Goal: Transaction & Acquisition: Purchase product/service

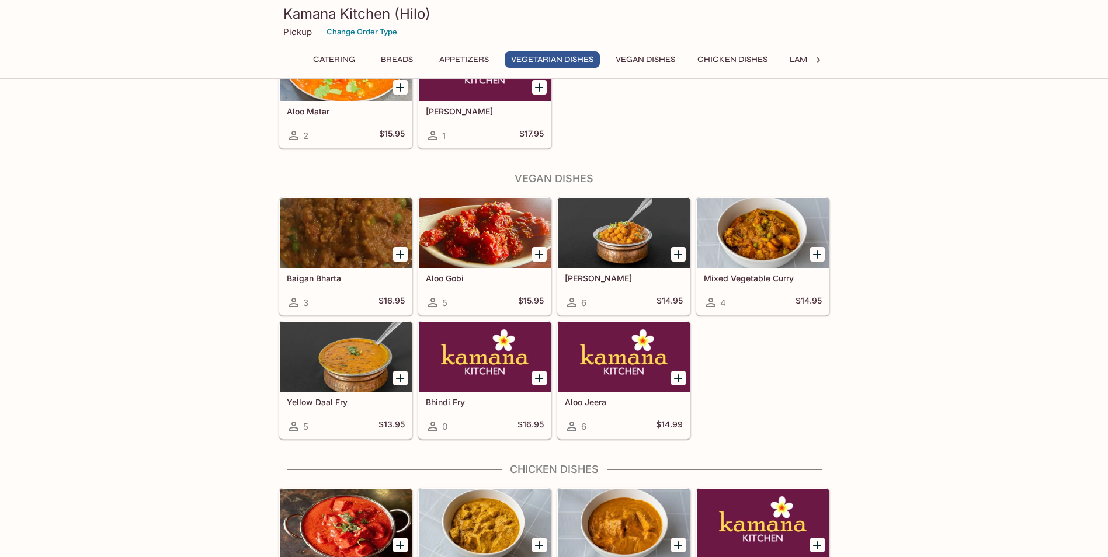
scroll to position [1460, 0]
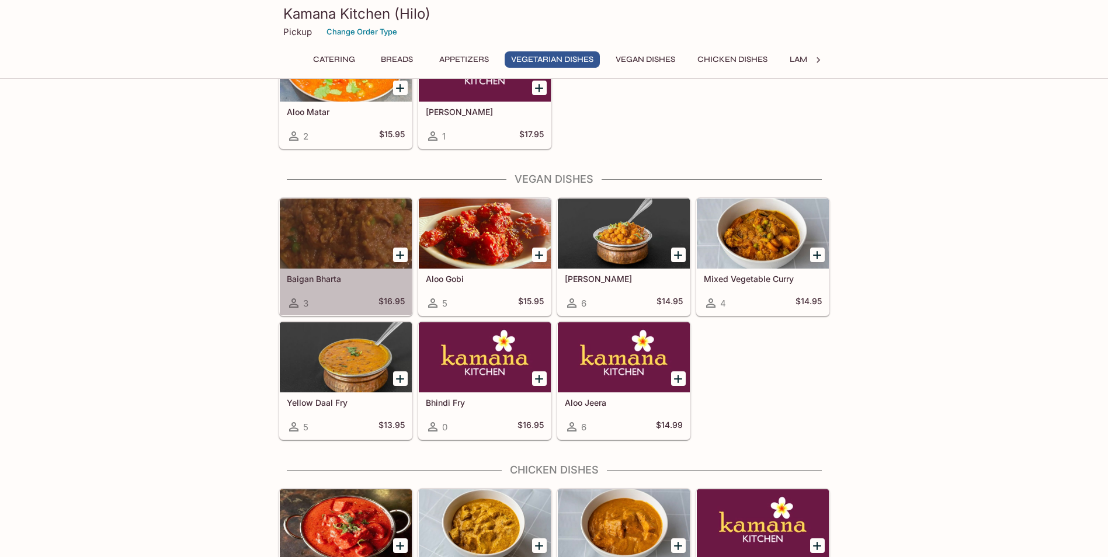
click at [334, 275] on h5 "Baigan Bharta" at bounding box center [346, 279] width 118 height 10
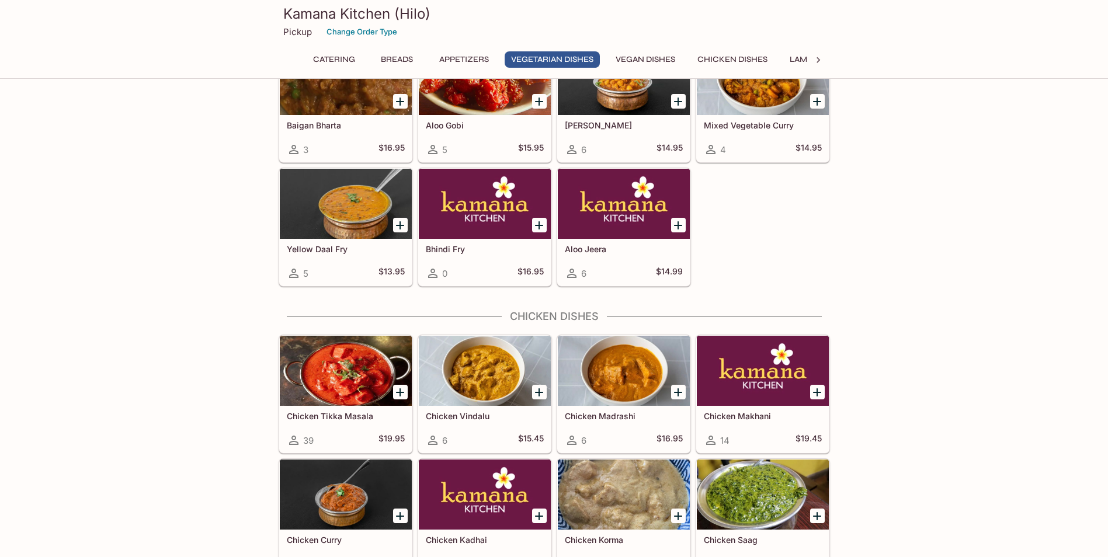
scroll to position [1749, 0]
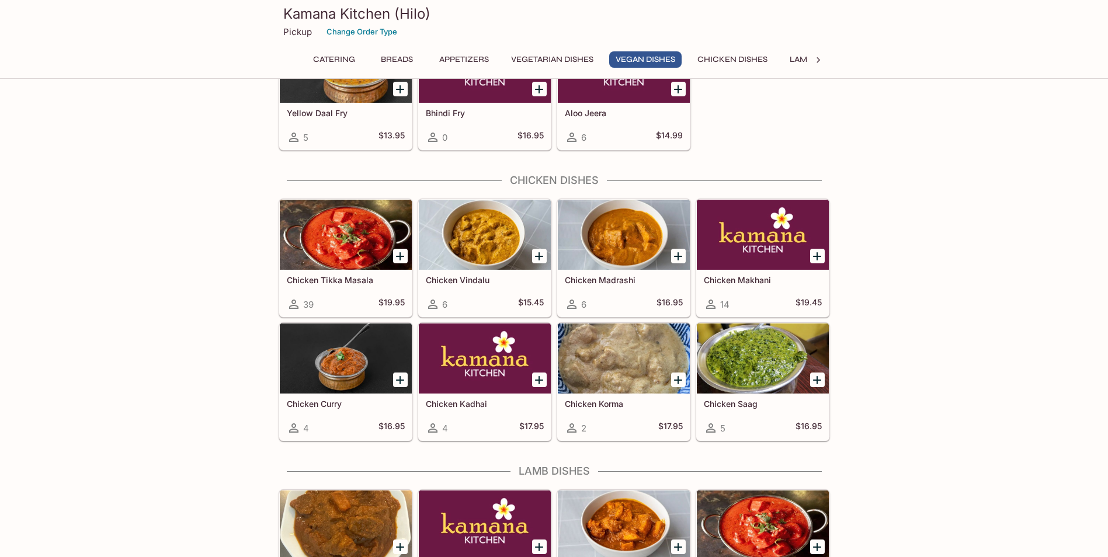
click at [628, 293] on div "Chicken Madrashi 6 $16.95" at bounding box center [624, 293] width 132 height 47
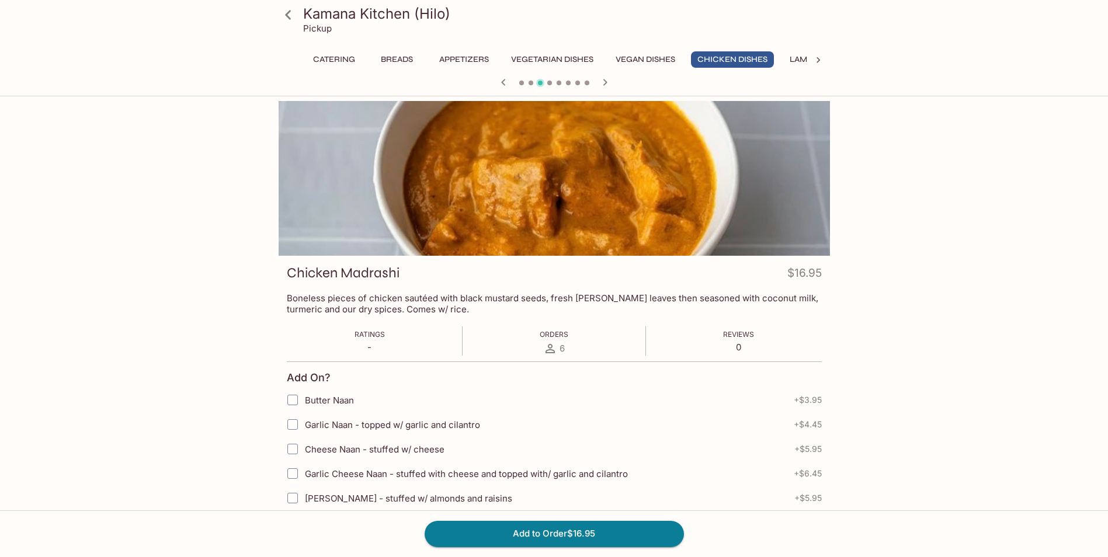
click at [291, 423] on input "Garlic Naan - topped w/ garlic and cilantro" at bounding box center [292, 424] width 23 height 23
checkbox input "true"
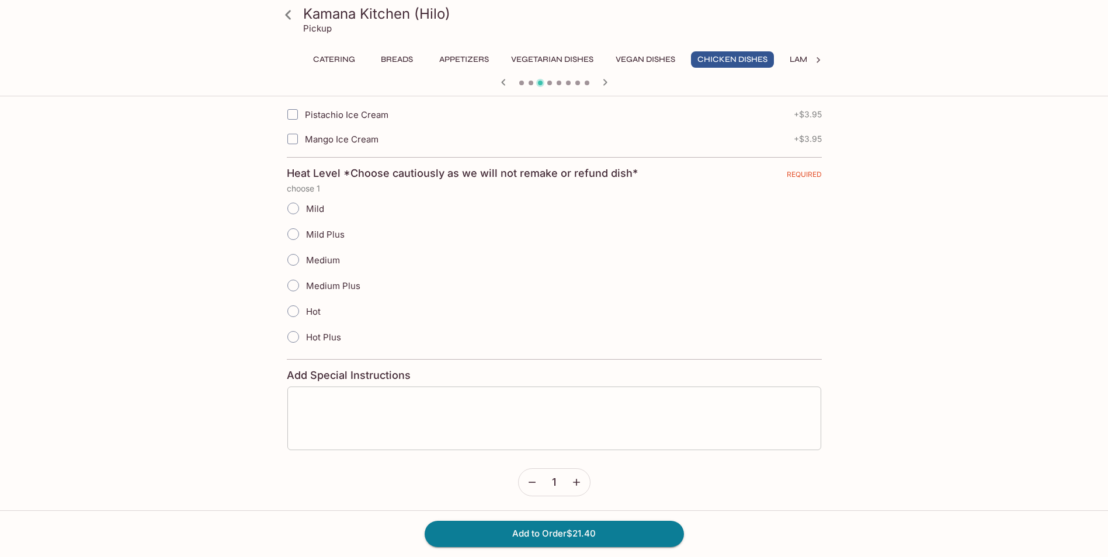
scroll to position [632, 0]
click at [291, 307] on input "Hot" at bounding box center [293, 308] width 25 height 25
radio input "true"
click at [548, 393] on textarea at bounding box center [553, 415] width 517 height 44
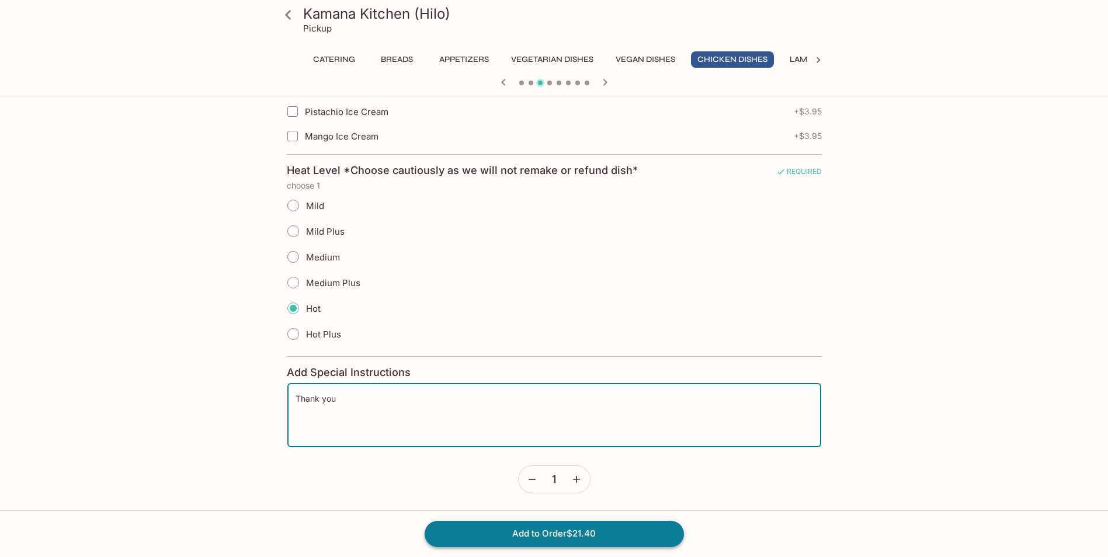
type textarea "Thank you"
click at [552, 531] on button "Add to Order $21.40" at bounding box center [553, 534] width 259 height 26
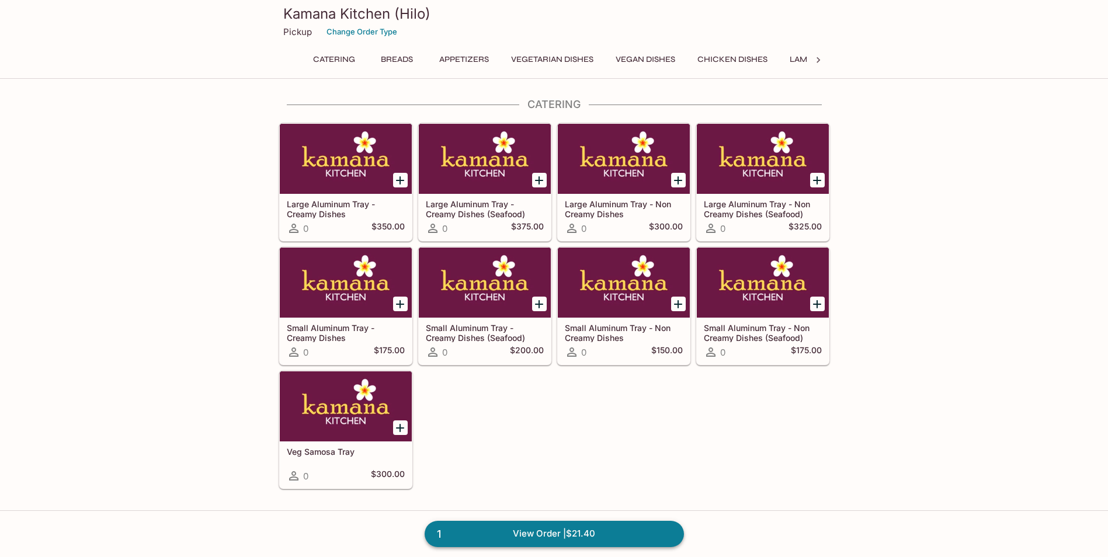
click at [535, 528] on link "1 View Order | $21.40" at bounding box center [553, 534] width 259 height 26
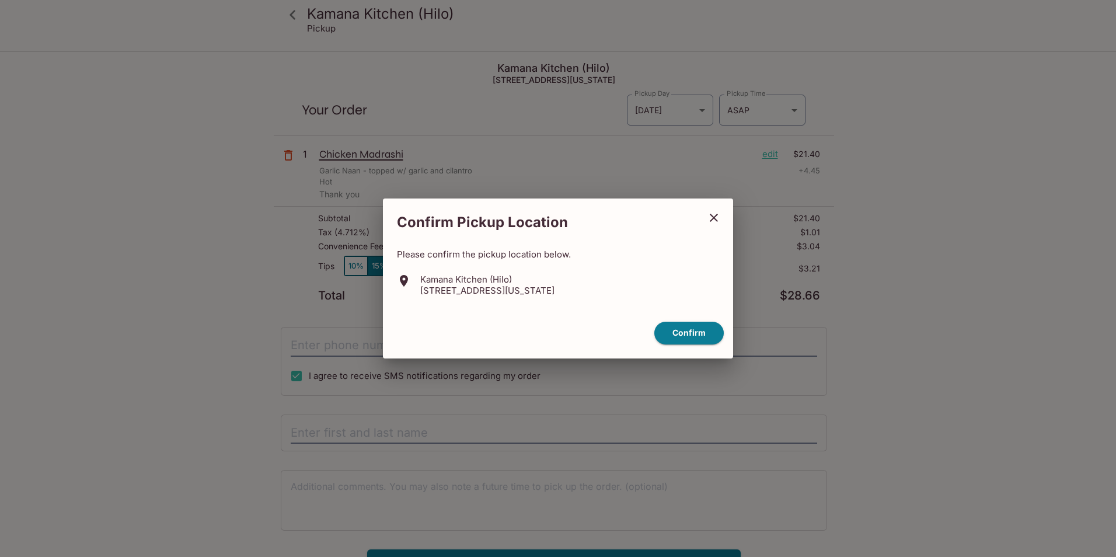
click at [497, 286] on p "[STREET_ADDRESS][US_STATE]" at bounding box center [487, 290] width 134 height 11
click at [697, 333] on button "Confirm" at bounding box center [689, 333] width 69 height 23
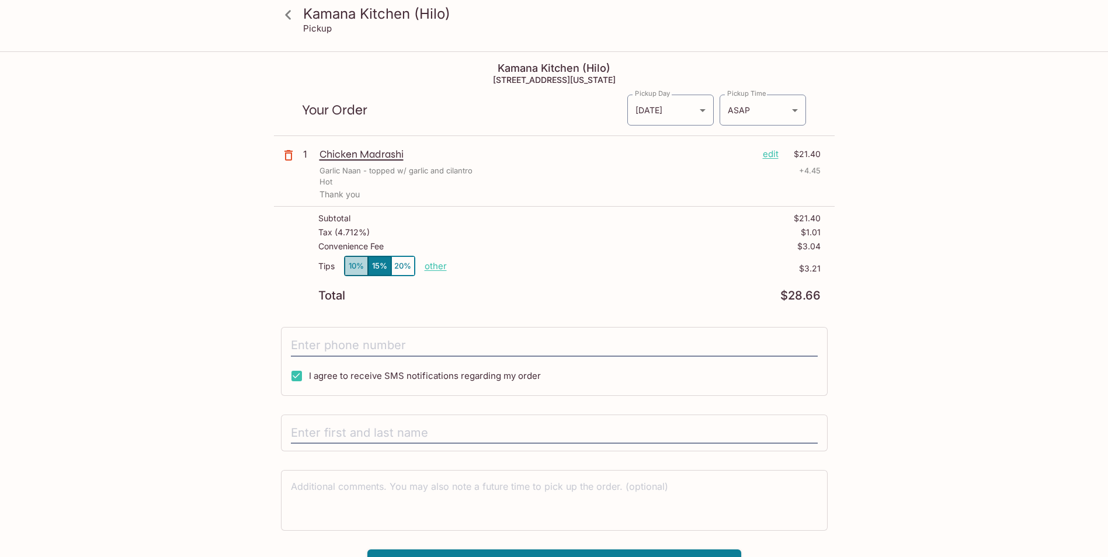
click at [354, 269] on button "10%" at bounding box center [355, 265] width 23 height 19
click at [438, 267] on p "other" at bounding box center [435, 265] width 22 height 11
drag, startPoint x: 486, startPoint y: 266, endPoint x: 629, endPoint y: 273, distance: 143.8
click at [629, 273] on div "Tips 10% 15% 20% Done 2.14 $2.14" at bounding box center [569, 273] width 502 height 34
type input "0.55"
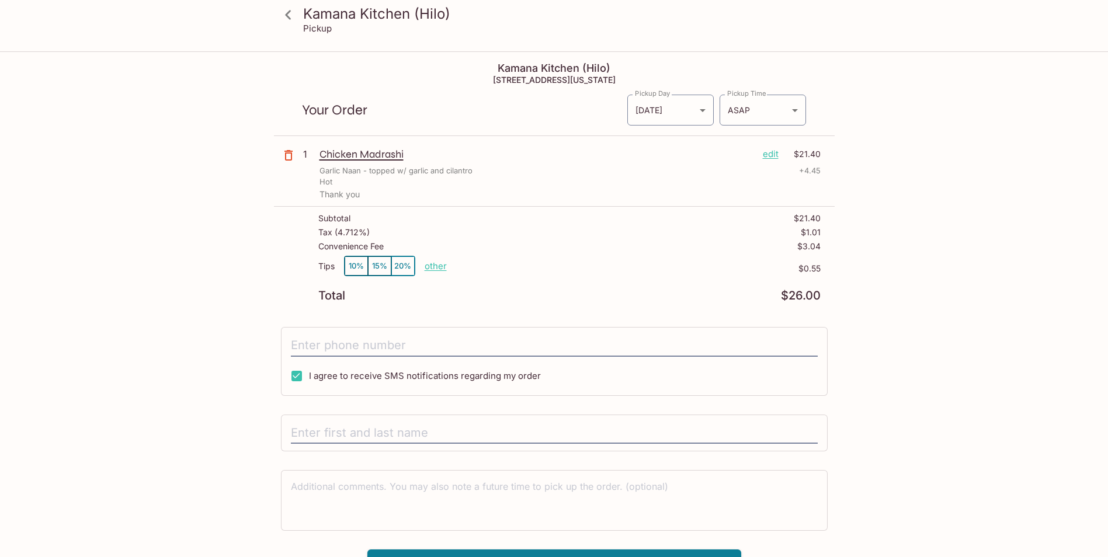
click at [430, 267] on p "other" at bounding box center [435, 265] width 22 height 11
click at [507, 266] on input "0.55" at bounding box center [503, 266] width 37 height 13
type input "1.55"
click at [384, 267] on button "15%" at bounding box center [379, 265] width 23 height 19
click at [356, 265] on button "10%" at bounding box center [355, 265] width 23 height 19
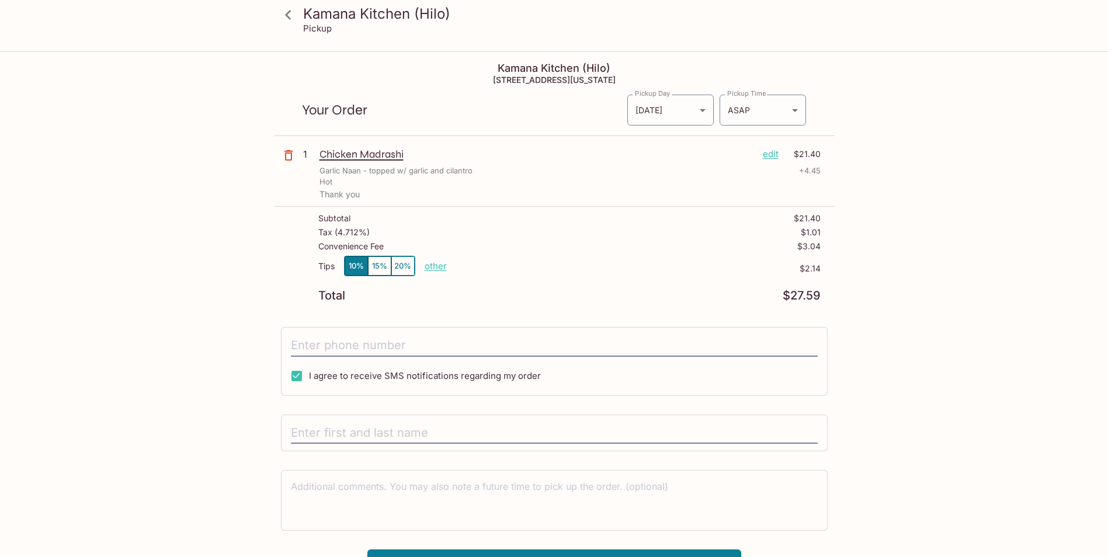
click at [431, 263] on p "other" at bounding box center [435, 265] width 22 height 11
click at [425, 267] on p "other" at bounding box center [435, 265] width 22 height 11
click at [499, 270] on input "2.14" at bounding box center [503, 266] width 37 height 13
type input "1.55"
click at [357, 351] on input "tel" at bounding box center [554, 346] width 527 height 22
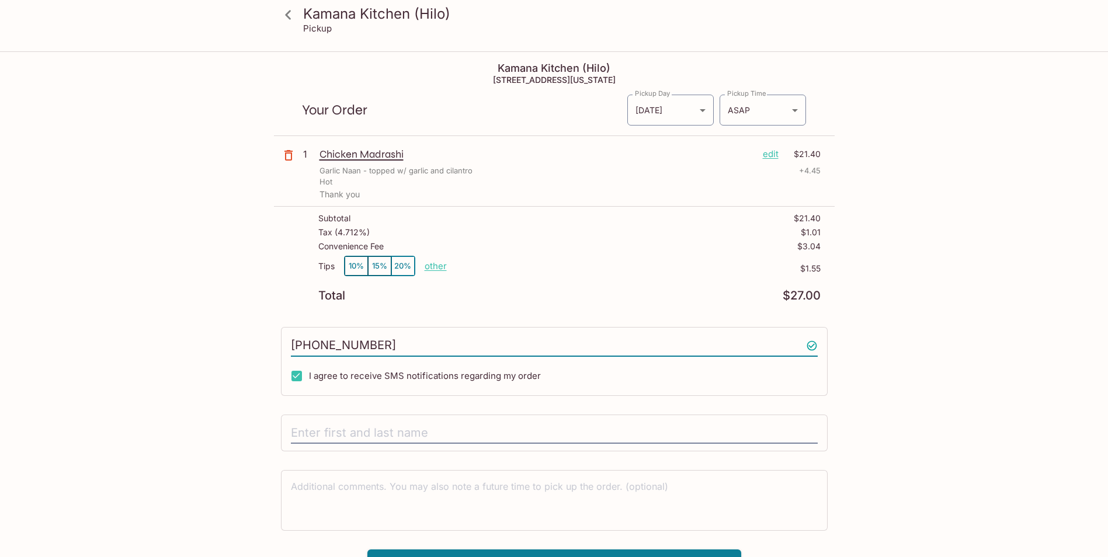
type input "8054556064"
click at [186, 399] on div "Kamana Kitchen (Hilo) Pickup Kamana Kitchen (Hilo) [STREET_ADDRESS][US_STATE] Y…" at bounding box center [553, 316] width 747 height 526
click at [912, 257] on div "Kamana Kitchen (Hilo) Pickup Kamana Kitchen (Hilo) [STREET_ADDRESS][US_STATE] Y…" at bounding box center [553, 316] width 747 height 526
